Goal: Task Accomplishment & Management: Manage account settings

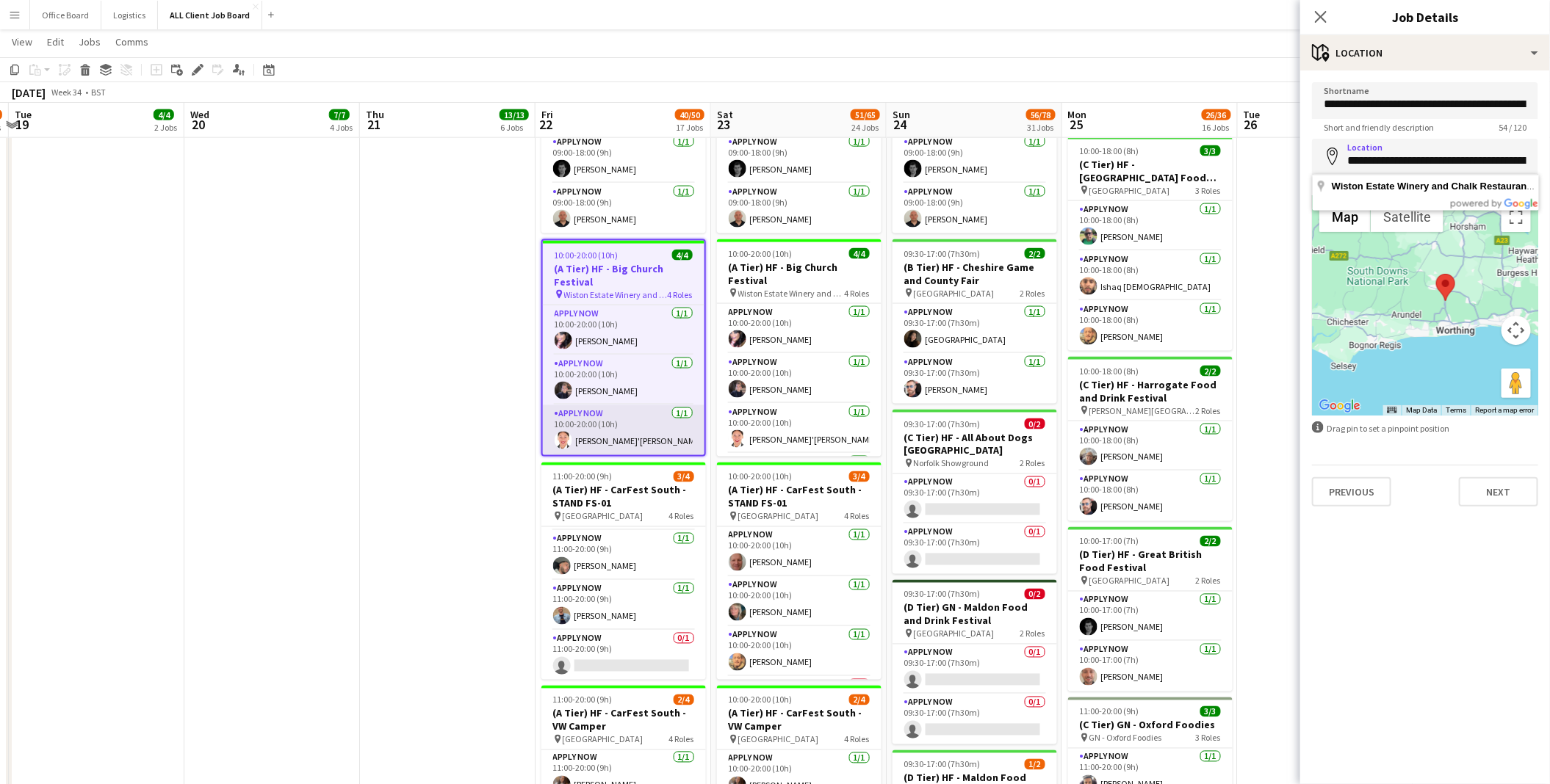
scroll to position [49, 0]
click at [603, 339] on app-card-role "APPLY NOW [DATE] 10:00-20:00 (10h) [PERSON_NAME]" at bounding box center [623, 331] width 161 height 50
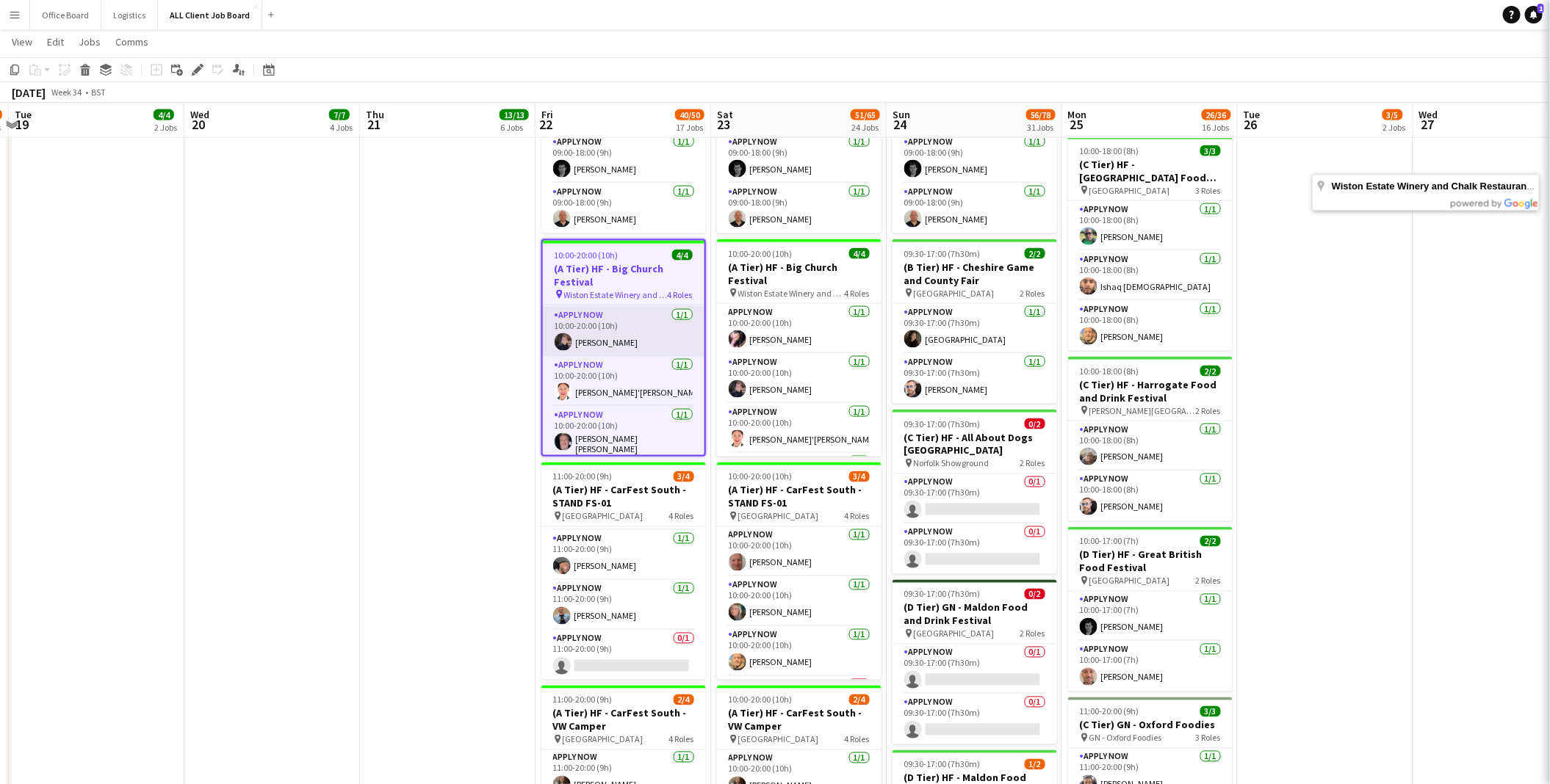
scroll to position [0, 519]
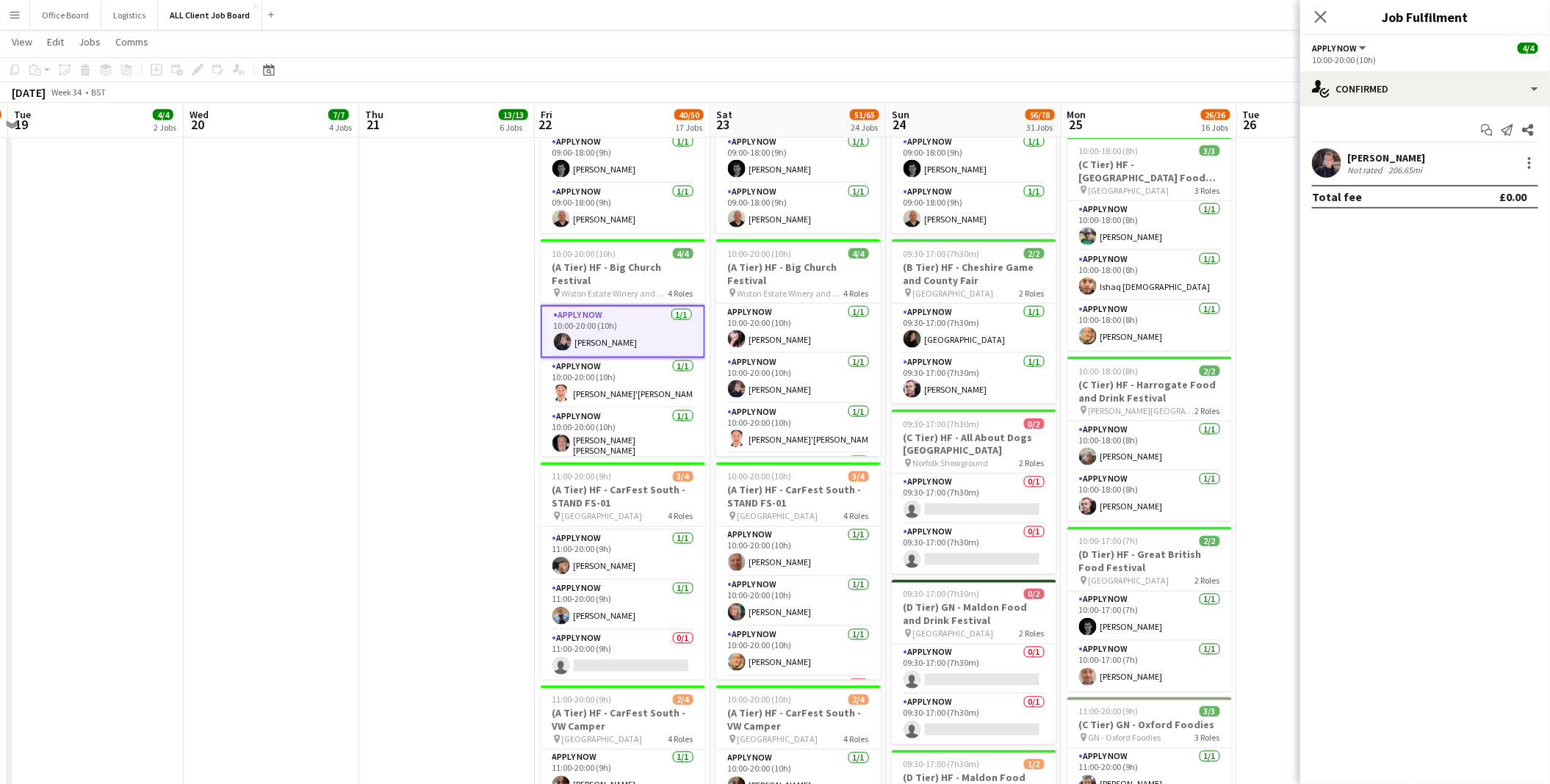
click at [1379, 164] on div "Not rated" at bounding box center [1365, 169] width 38 height 11
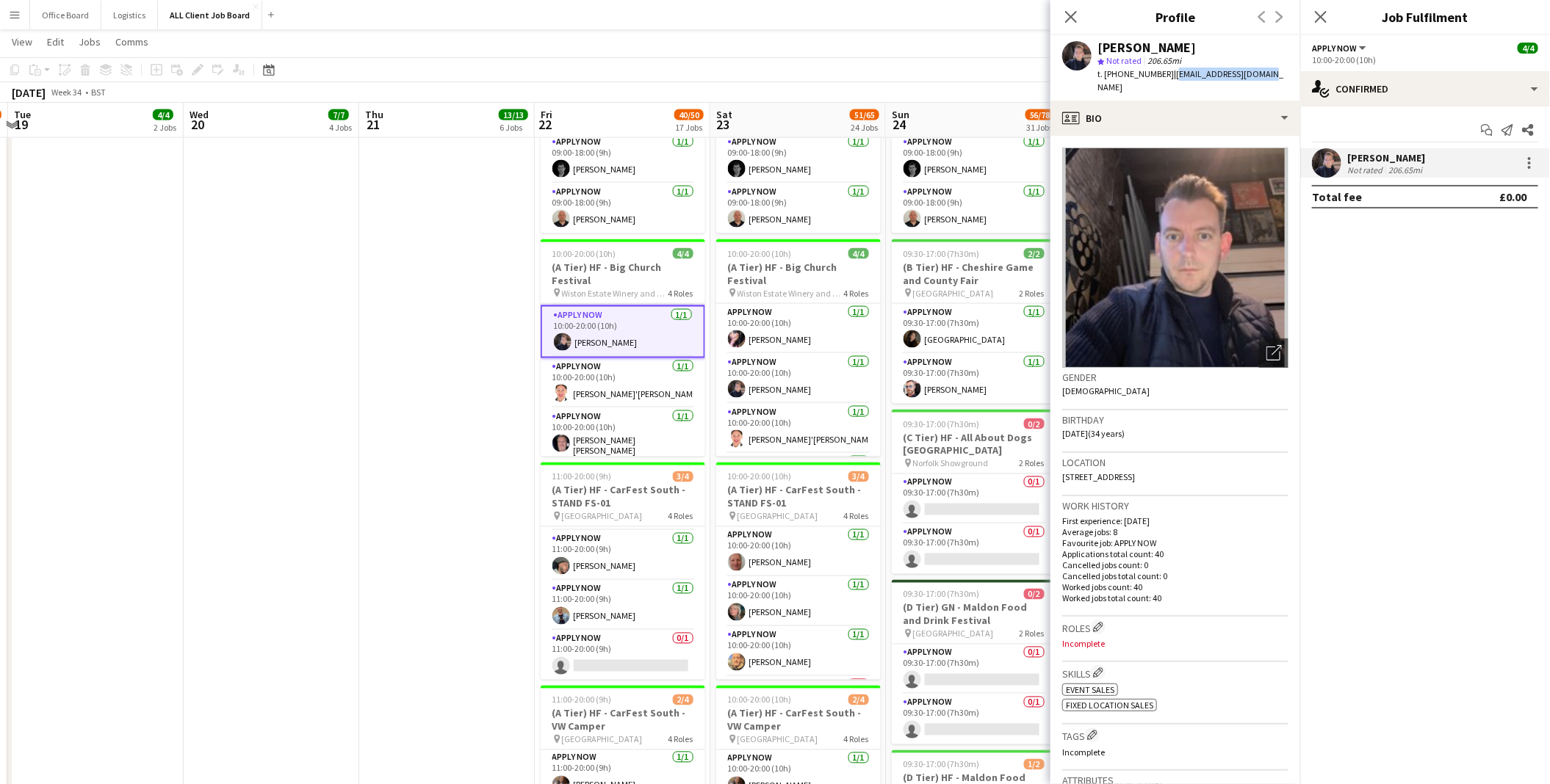
drag, startPoint x: 1173, startPoint y: 74, endPoint x: 1265, endPoint y: 81, distance: 92.3
click at [1270, 81] on div "[PERSON_NAME] star Not rated 206.65mi t. [PHONE_NUMBER] | [EMAIL_ADDRESS][DOMAI…" at bounding box center [1175, 67] width 250 height 65
copy span "[EMAIL_ADDRESS][DOMAIN_NAME]"
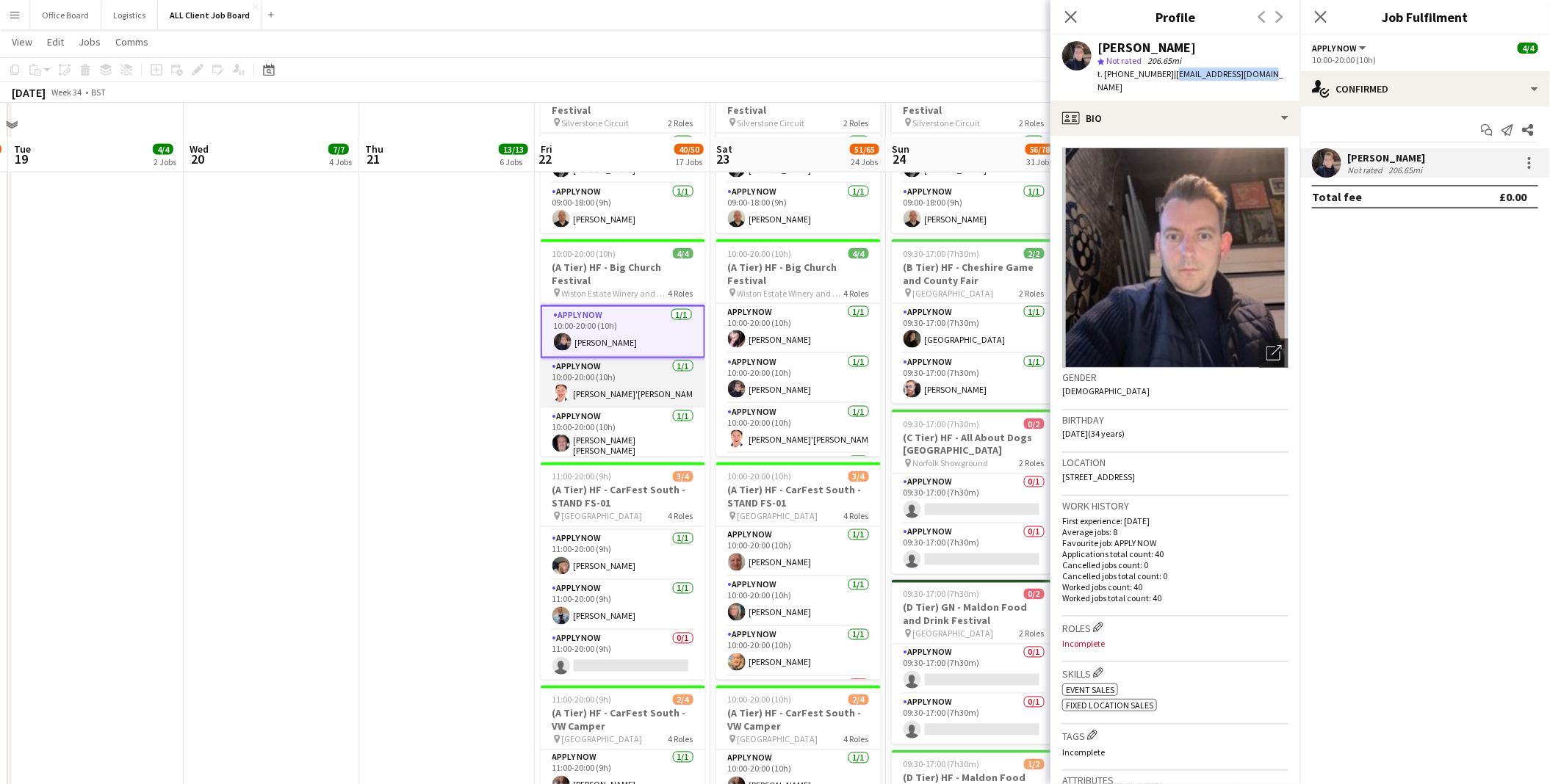
scroll to position [1195, 0]
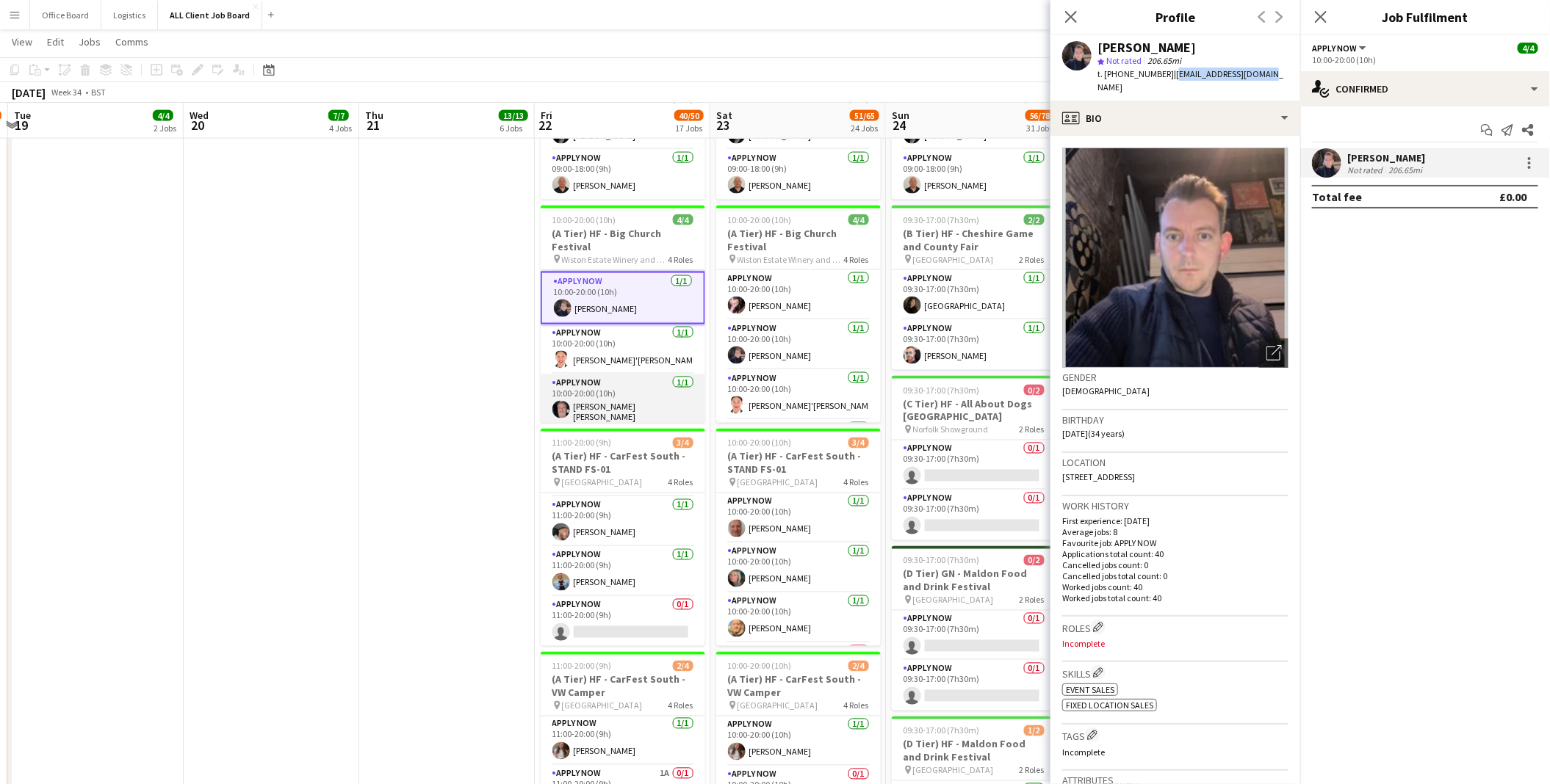
click at [645, 395] on app-card-role "APPLY NOW [DATE] 10:00-20:00 (10h) [PERSON_NAME] [PERSON_NAME]" at bounding box center [622, 401] width 164 height 54
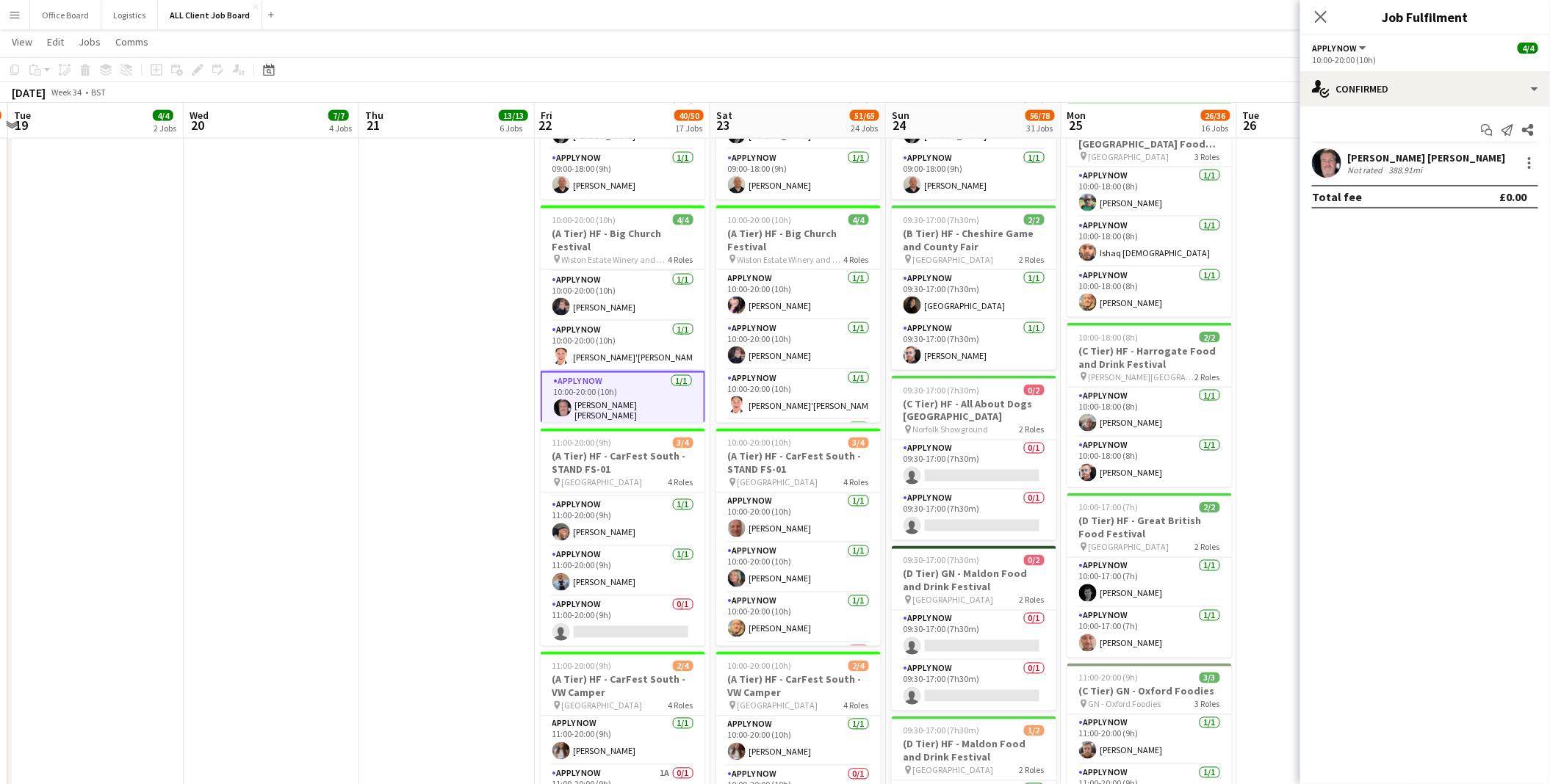
click at [1367, 160] on div "[PERSON_NAME] [PERSON_NAME]" at bounding box center [1426, 158] width 157 height 14
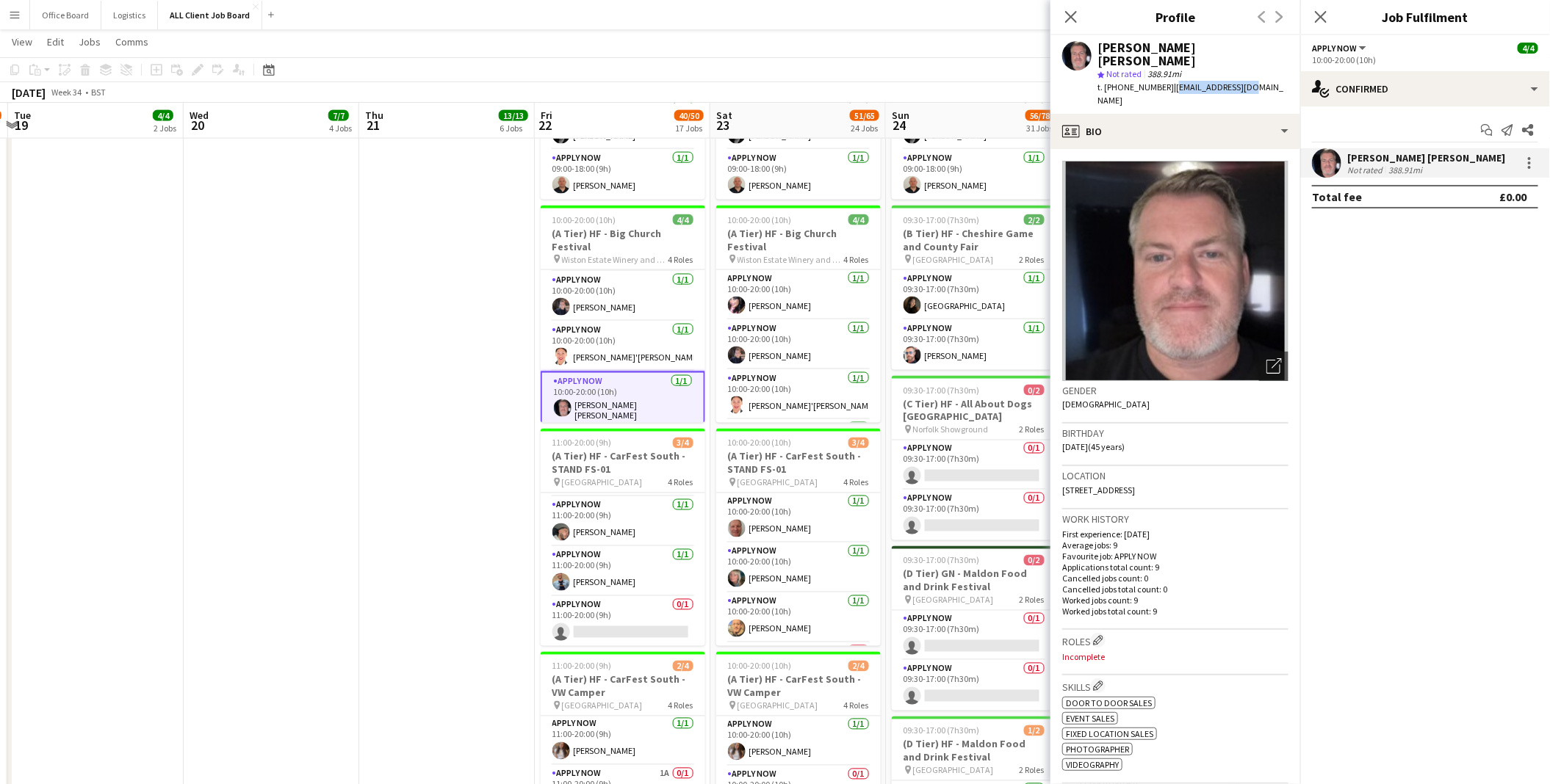
drag, startPoint x: 1167, startPoint y: 76, endPoint x: 1248, endPoint y: 77, distance: 81.0
click at [1249, 77] on div "[PERSON_NAME] [PERSON_NAME] star Not rated 388.91mi t. [PHONE_NUMBER] | [EMAIL_…" at bounding box center [1175, 74] width 250 height 79
copy span "[EMAIL_ADDRESS][DOMAIN_NAME]"
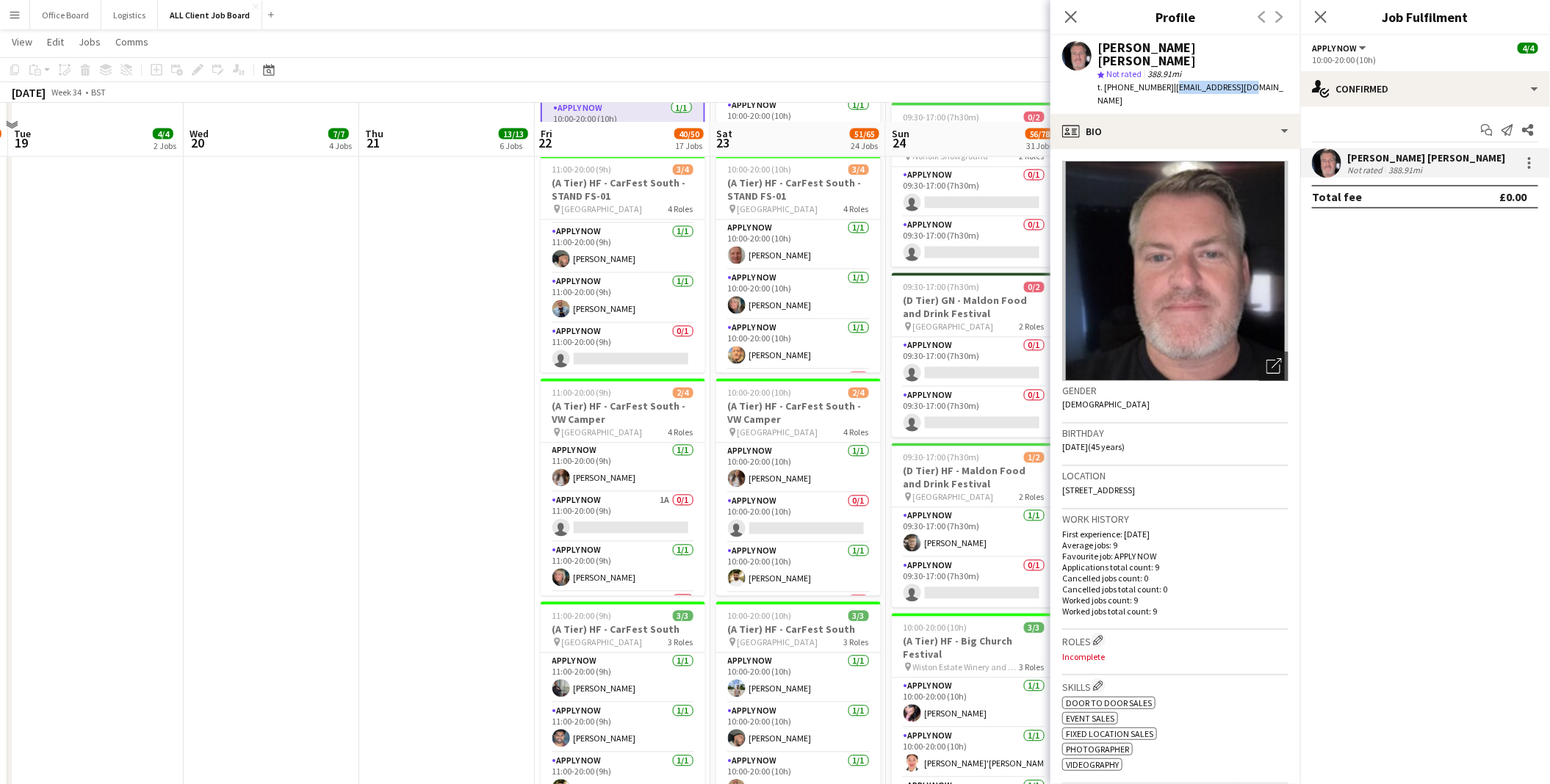
scroll to position [1543, 0]
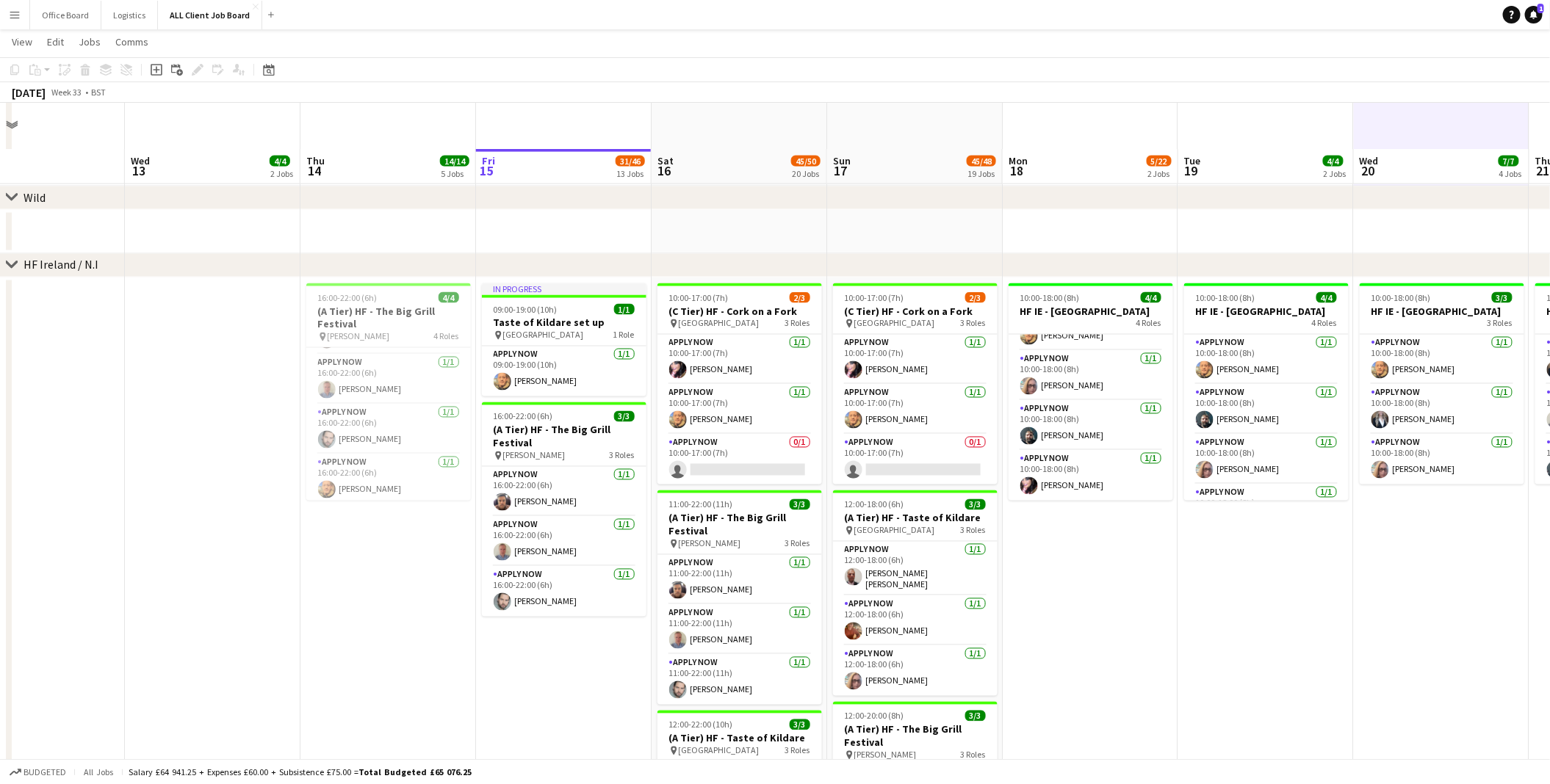
scroll to position [4531, 0]
